Goal: Transaction & Acquisition: Book appointment/travel/reservation

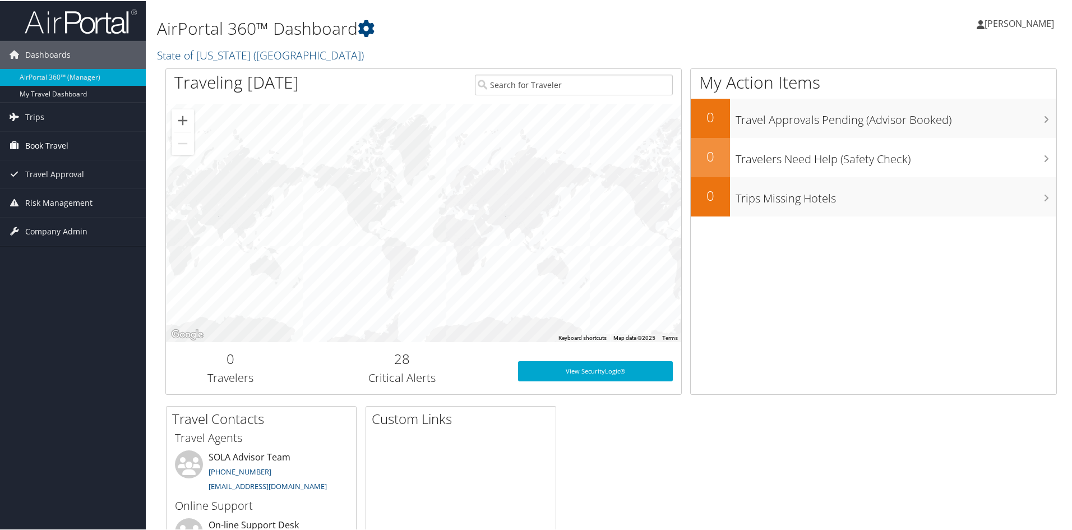
click at [54, 144] on span "Book Travel" at bounding box center [46, 145] width 43 height 28
click at [50, 184] on link "Book/Manage Online Trips" at bounding box center [73, 184] width 146 height 17
